Goal: Use online tool/utility: Utilize a website feature to perform a specific function

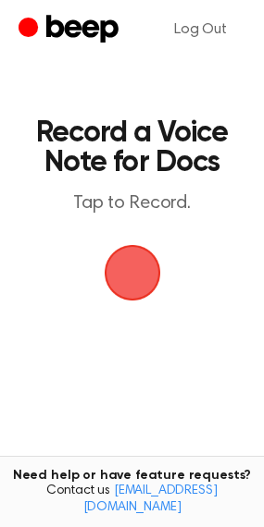
click at [122, 281] on span "button" at bounding box center [131, 272] width 63 height 63
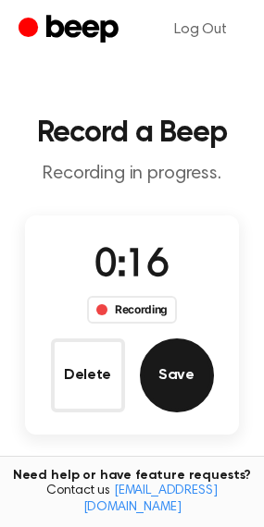
click at [174, 395] on button "Save" at bounding box center [177, 376] width 74 height 74
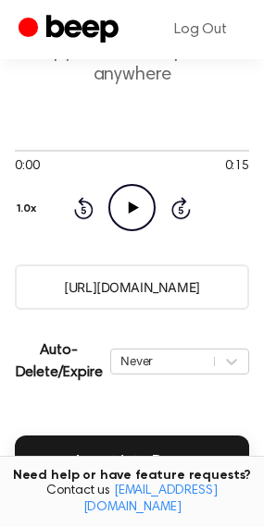
scroll to position [370, 0]
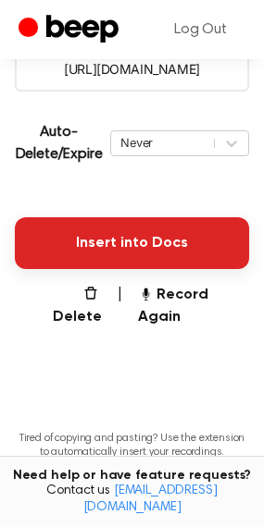
click at [87, 241] on button "Insert into Docs" at bounding box center [132, 243] width 234 height 52
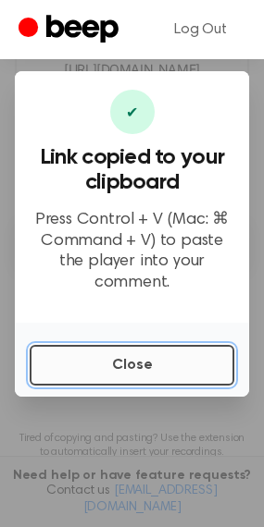
click at [85, 363] on button "Close" at bounding box center [132, 365] width 204 height 41
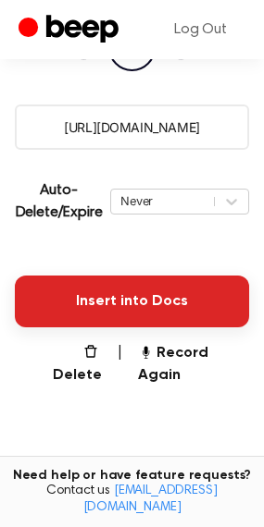
scroll to position [270, 0]
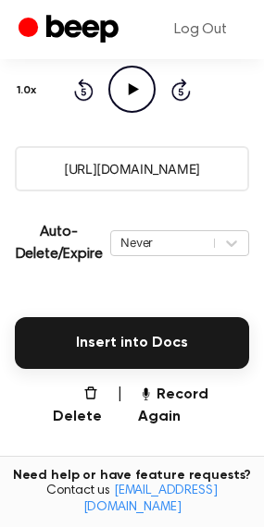
click at [170, 404] on main "Your Recording is Ready Copy the link and paste it anywhere 0:00 0:15 Your brow…" at bounding box center [132, 203] width 264 height 947
click at [170, 395] on button "Record Again" at bounding box center [193, 406] width 111 height 44
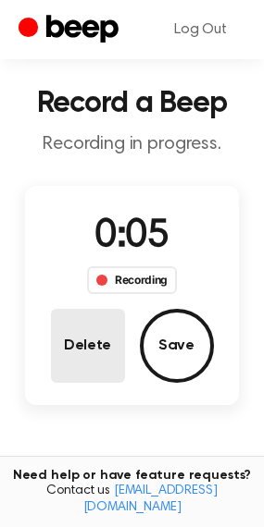
click at [57, 344] on button "Delete" at bounding box center [88, 346] width 74 height 74
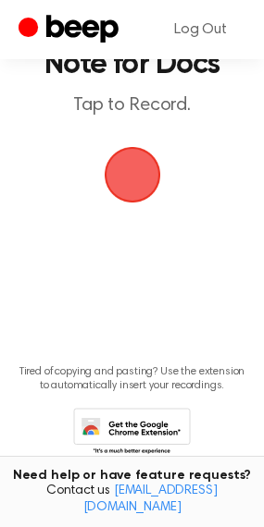
scroll to position [0, 0]
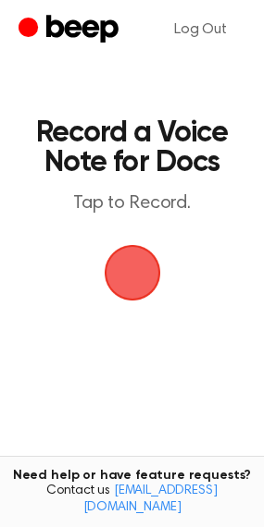
click at [117, 326] on main "Record a Voice Note for Docs Tap to Record. Tired of copying and pasting? Use t…" at bounding box center [132, 304] width 264 height 609
click at [129, 261] on span "button" at bounding box center [132, 273] width 52 height 52
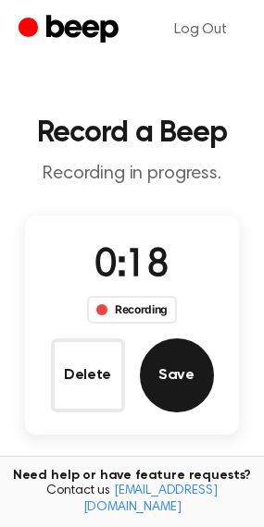
click at [174, 380] on button "Save" at bounding box center [177, 376] width 74 height 74
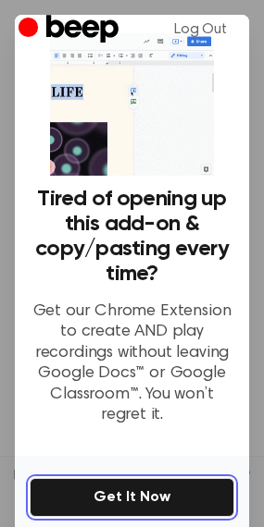
click at [79, 496] on button "Get It Now" at bounding box center [132, 497] width 204 height 39
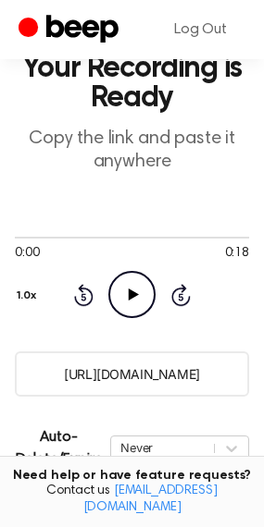
scroll to position [277, 0]
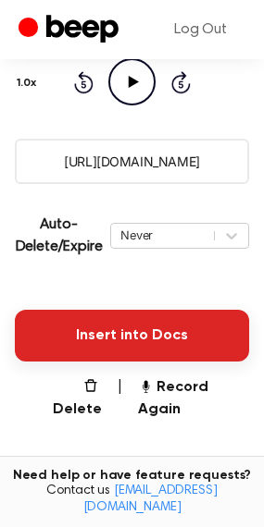
click at [79, 336] on button "Insert into Docs" at bounding box center [132, 336] width 234 height 52
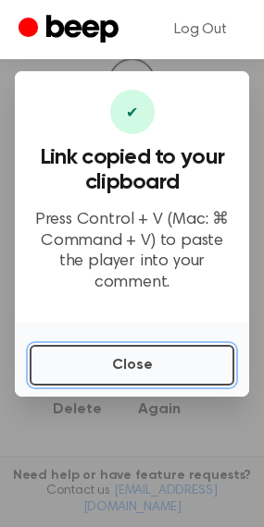
click at [203, 363] on button "Close" at bounding box center [132, 365] width 204 height 41
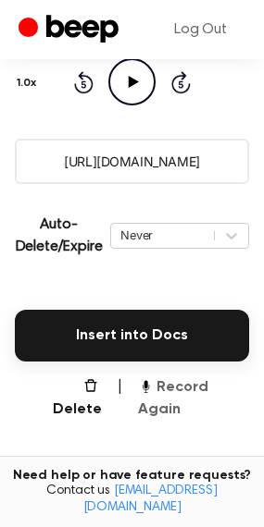
click at [207, 395] on button "Record Again" at bounding box center [193, 398] width 111 height 44
click at [165, 388] on button "Record Again" at bounding box center [193, 398] width 111 height 44
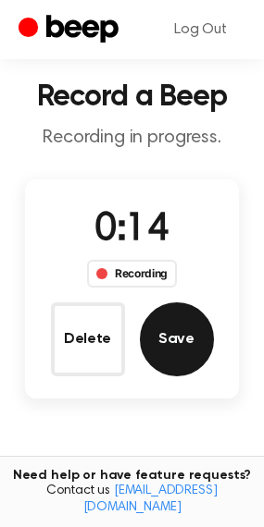
click at [174, 340] on button "Save" at bounding box center [177, 339] width 74 height 74
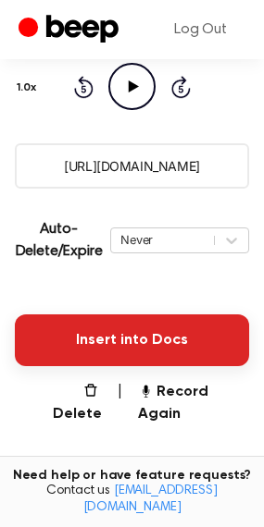
scroll to position [277, 0]
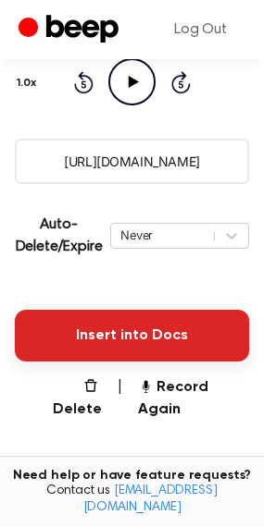
click at [126, 326] on button "Insert into Docs" at bounding box center [132, 336] width 234 height 52
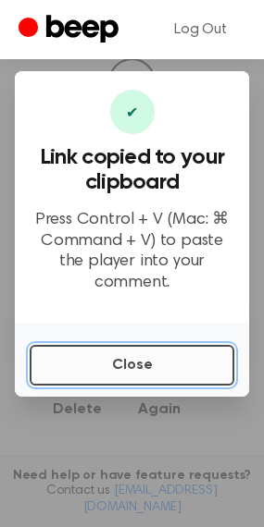
click at [105, 353] on button "Close" at bounding box center [132, 365] width 204 height 41
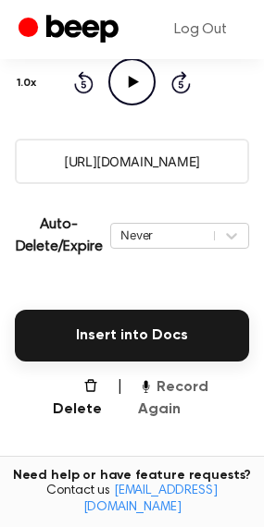
click at [179, 397] on button "Record Again" at bounding box center [193, 398] width 111 height 44
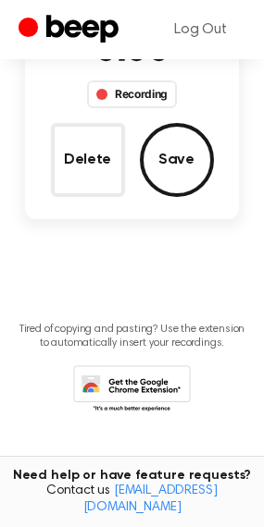
scroll to position [36, 0]
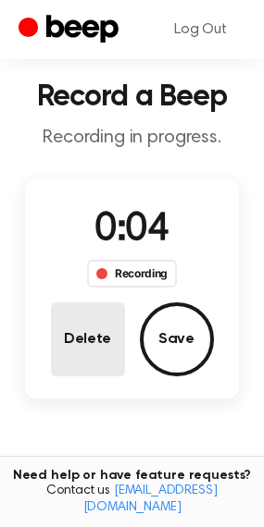
click at [80, 321] on button "Delete" at bounding box center [88, 339] width 74 height 74
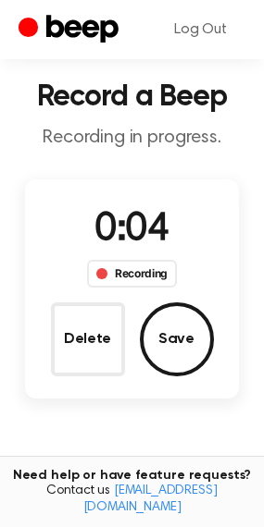
scroll to position [0, 0]
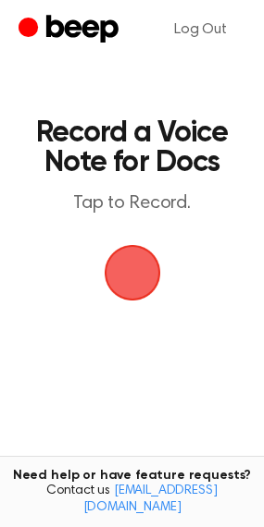
click at [128, 276] on span "button" at bounding box center [132, 273] width 56 height 56
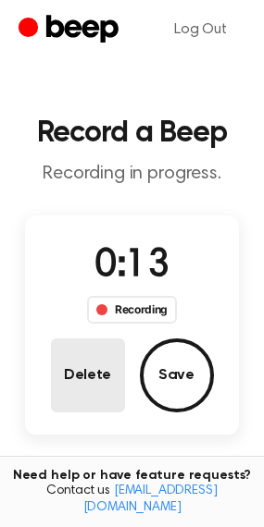
click at [95, 381] on button "Delete" at bounding box center [88, 376] width 74 height 74
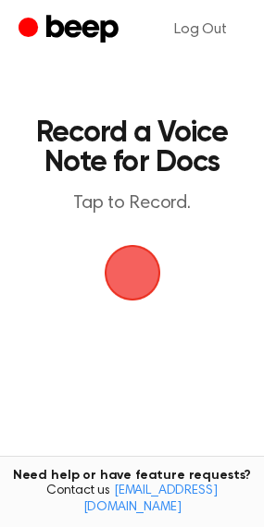
click at [104, 254] on span "button" at bounding box center [132, 273] width 56 height 56
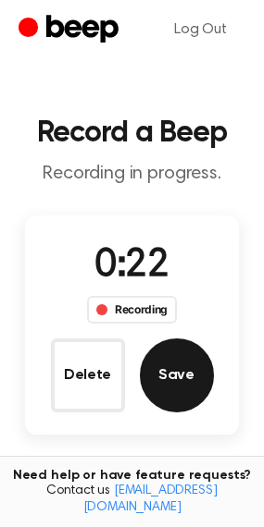
click at [195, 388] on button "Save" at bounding box center [177, 376] width 74 height 74
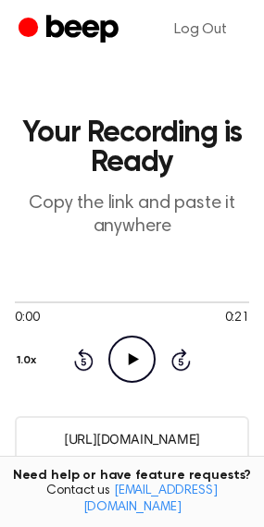
scroll to position [370, 0]
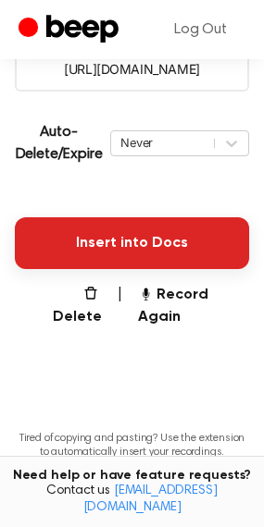
click at [96, 259] on button "Insert into Docs" at bounding box center [132, 243] width 234 height 52
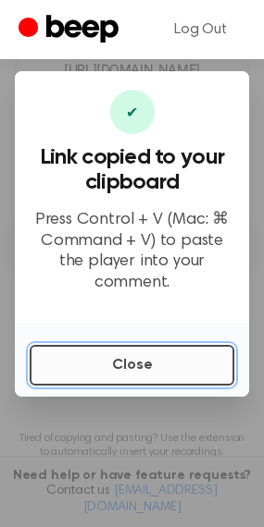
click at [143, 347] on button "Close" at bounding box center [132, 365] width 204 height 41
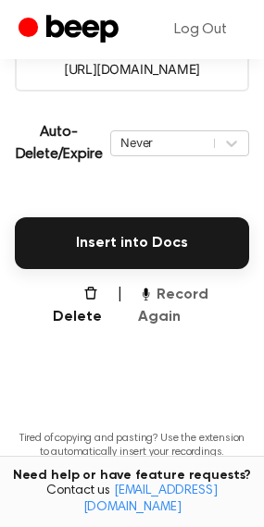
click at [171, 292] on button "Record Again" at bounding box center [193, 306] width 111 height 44
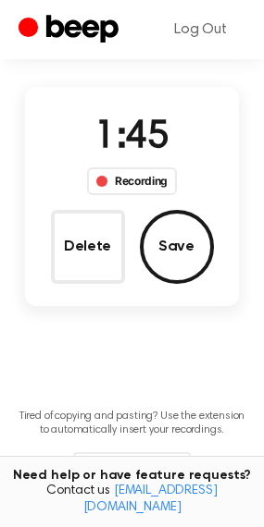
click at [155, 214] on div "Delete Save" at bounding box center [132, 247] width 163 height 74
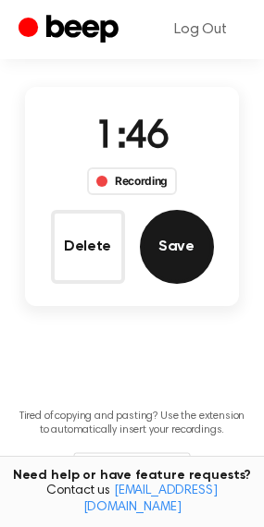
click at [166, 227] on button "Save" at bounding box center [177, 247] width 74 height 74
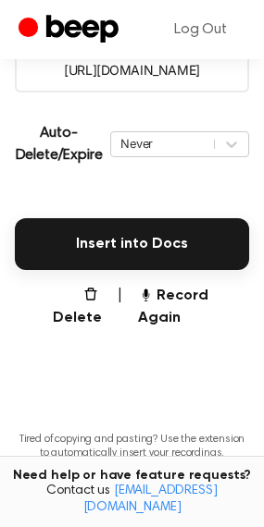
scroll to position [370, 0]
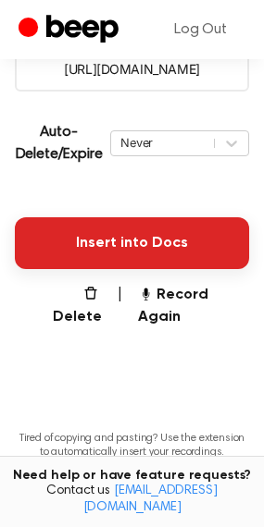
click at [82, 240] on button "Insert into Docs" at bounding box center [132, 243] width 234 height 52
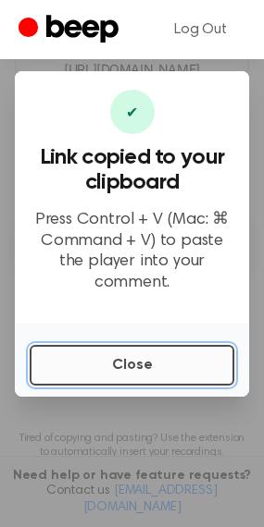
click at [115, 350] on button "Close" at bounding box center [132, 365] width 204 height 41
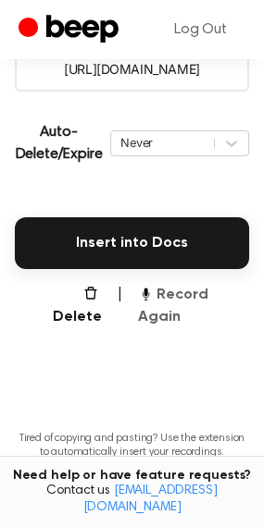
click at [204, 300] on button "Record Again" at bounding box center [193, 306] width 111 height 44
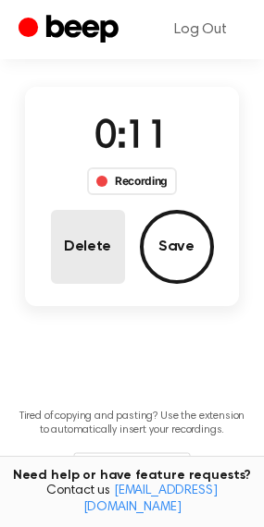
click at [64, 257] on button "Delete" at bounding box center [88, 247] width 74 height 74
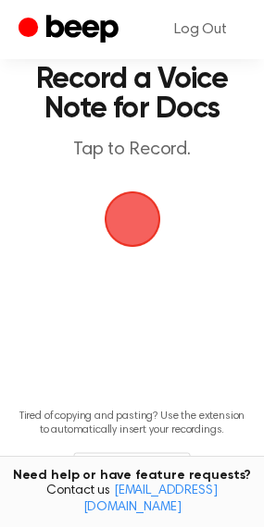
click at [154, 220] on span "button" at bounding box center [132, 219] width 52 height 52
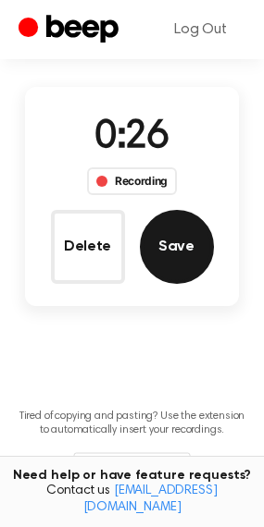
click at [189, 242] on button "Save" at bounding box center [177, 247] width 74 height 74
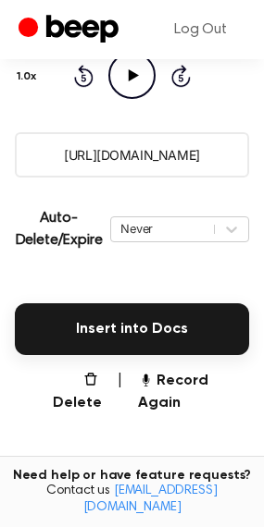
scroll to position [277, 0]
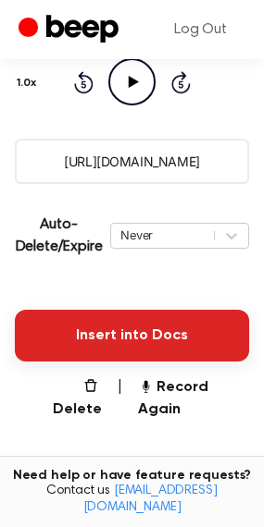
click at [163, 329] on button "Insert into Docs" at bounding box center [132, 336] width 234 height 52
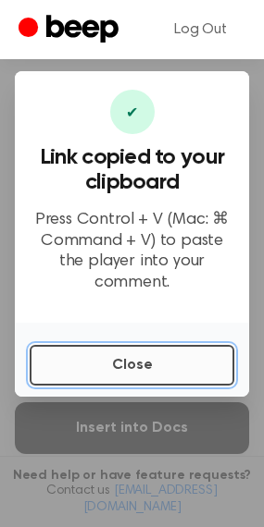
click at [170, 370] on button "Close" at bounding box center [132, 365] width 204 height 41
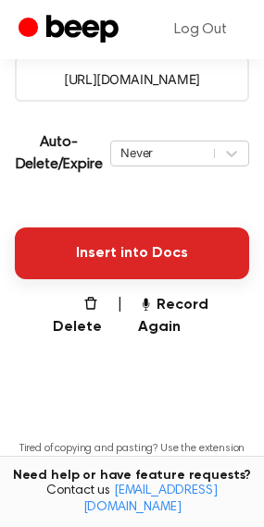
scroll to position [370, 0]
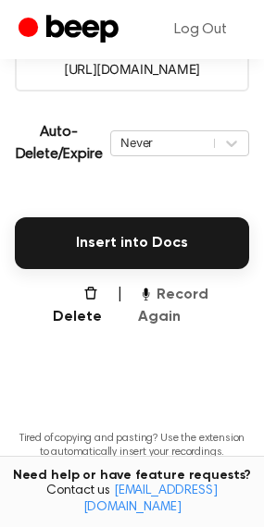
click at [187, 296] on button "Record Again" at bounding box center [193, 306] width 111 height 44
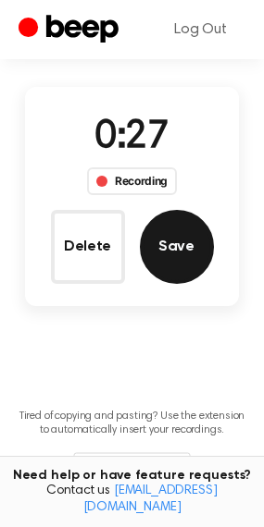
click at [181, 262] on button "Save" at bounding box center [177, 247] width 74 height 74
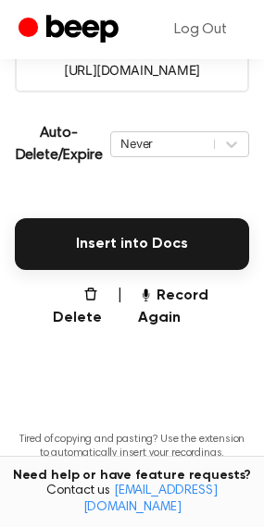
scroll to position [370, 0]
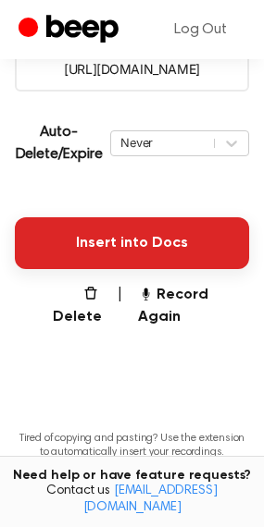
click at [90, 263] on button "Insert into Docs" at bounding box center [132, 243] width 234 height 52
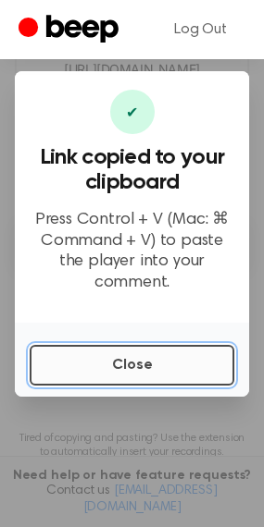
click at [181, 351] on button "Close" at bounding box center [132, 365] width 204 height 41
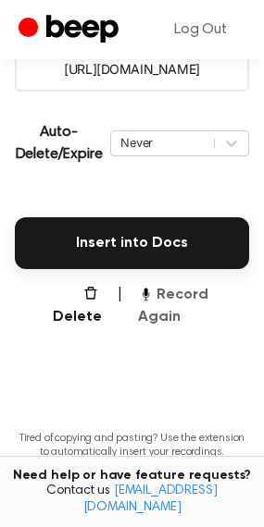
click at [185, 293] on button "Record Again" at bounding box center [193, 306] width 111 height 44
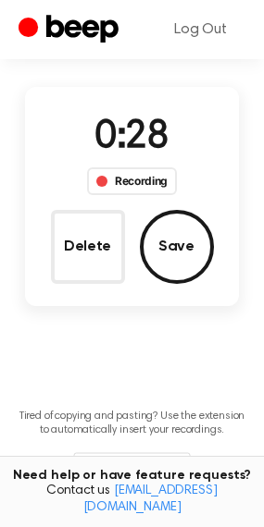
click at [154, 205] on div "0:28 Recording Delete Save" at bounding box center [132, 196] width 215 height 175
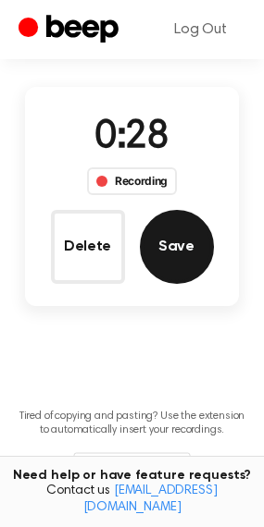
click at [163, 224] on button "Save" at bounding box center [177, 247] width 74 height 74
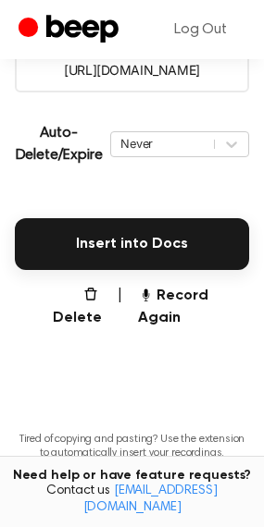
scroll to position [370, 0]
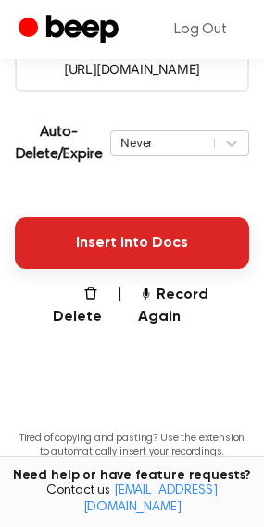
click at [139, 243] on button "Insert into Docs" at bounding box center [132, 243] width 234 height 52
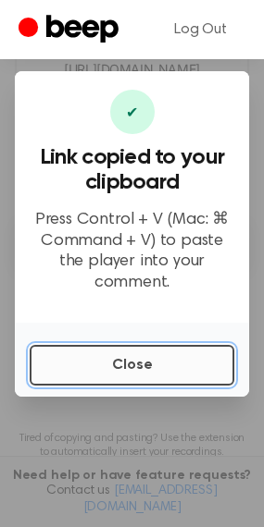
click at [107, 359] on button "Close" at bounding box center [132, 365] width 204 height 41
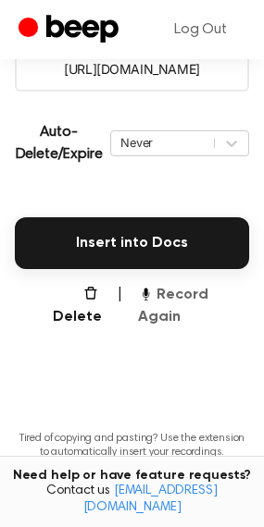
click at [163, 292] on button "Record Again" at bounding box center [193, 306] width 111 height 44
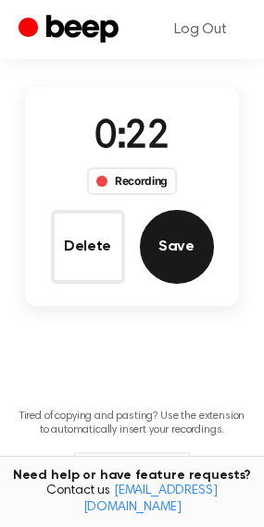
click at [159, 259] on button "Save" at bounding box center [177, 247] width 74 height 74
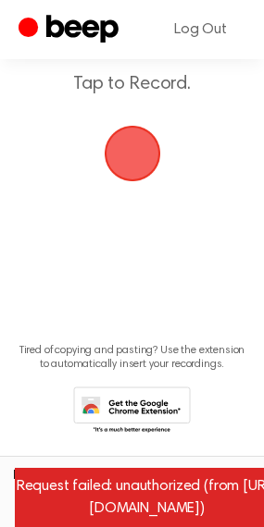
scroll to position [141, 0]
